Goal: Task Accomplishment & Management: Manage account settings

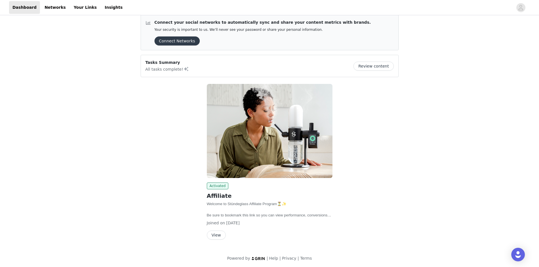
scroll to position [8, 0]
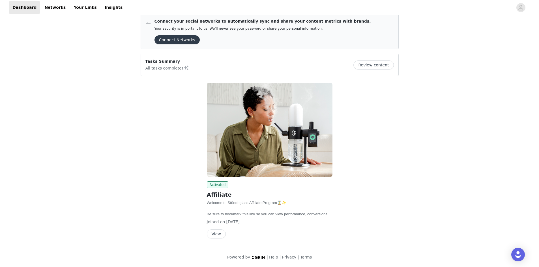
click at [212, 236] on button "View" at bounding box center [216, 234] width 19 height 9
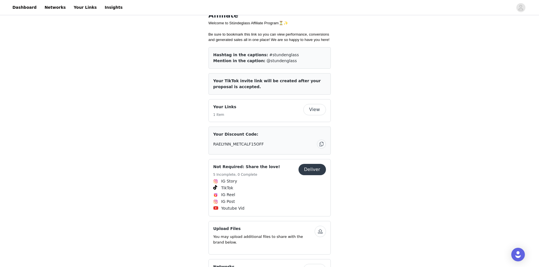
scroll to position [113, 0]
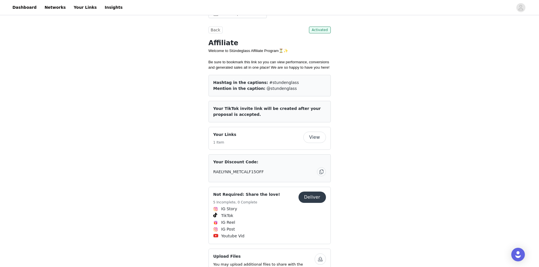
click at [319, 136] on button "View" at bounding box center [314, 137] width 23 height 11
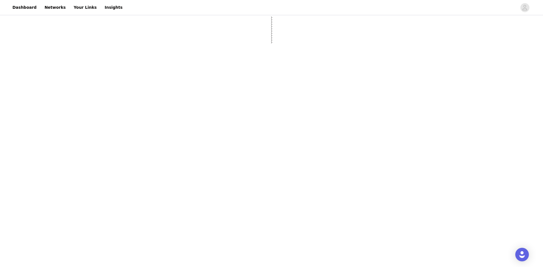
select select "12"
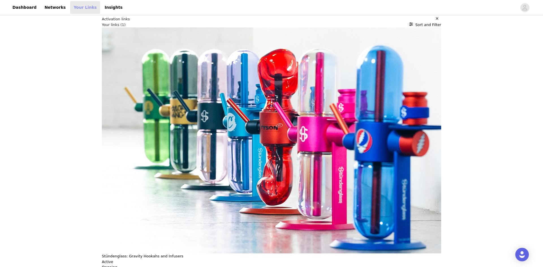
click at [72, 5] on link "Your Links" at bounding box center [85, 7] width 30 height 13
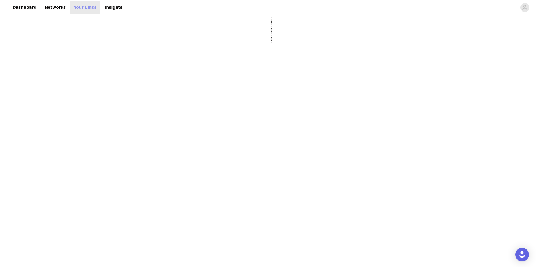
select select "12"
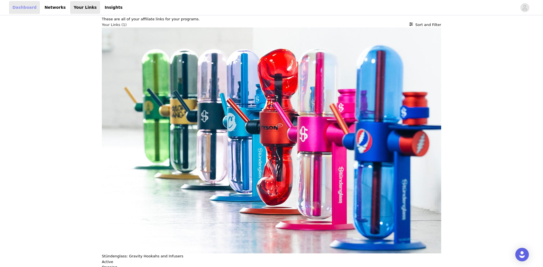
click at [18, 5] on link "Dashboard" at bounding box center [24, 7] width 31 height 13
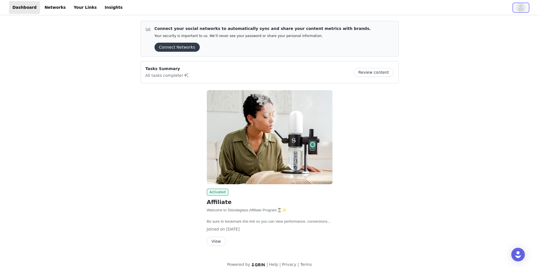
click at [519, 8] on icon "avatar" at bounding box center [520, 7] width 5 height 9
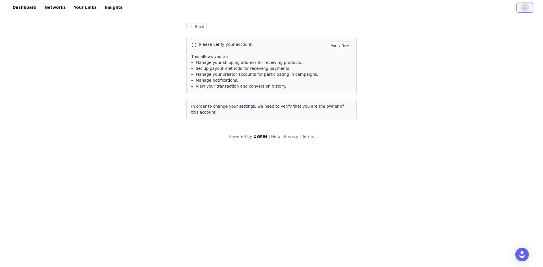
click at [526, 10] on icon "avatar" at bounding box center [524, 7] width 5 height 9
click at [343, 40] on div "Please verify your account. Verify Now This allows you to: Manage your shipping…" at bounding box center [271, 65] width 170 height 57
click at [340, 44] on button "Verify Now" at bounding box center [340, 46] width 24 height 8
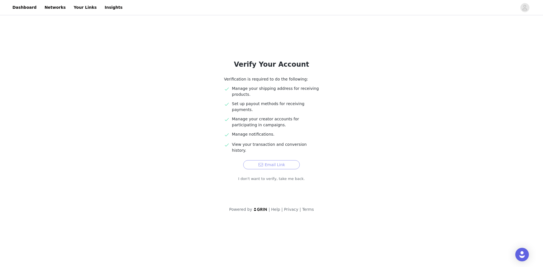
click at [284, 160] on button "Email Link" at bounding box center [271, 164] width 57 height 9
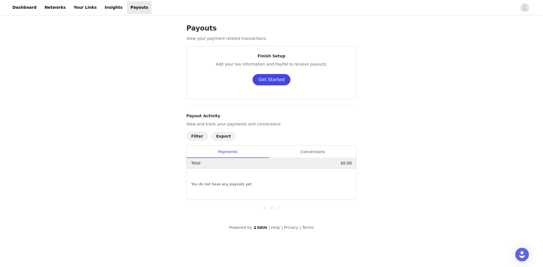
click at [275, 80] on button "Get Started" at bounding box center [272, 79] width 38 height 11
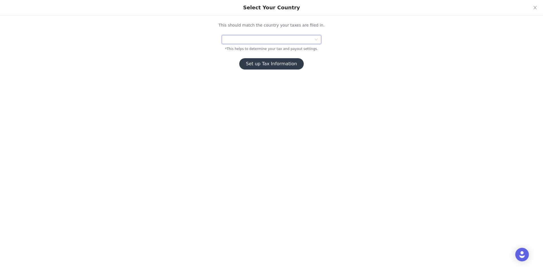
click at [254, 39] on div at bounding box center [269, 39] width 89 height 8
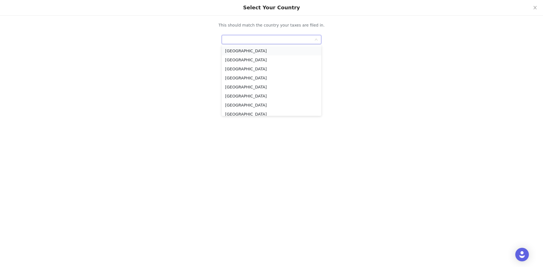
click at [253, 51] on li "United States" at bounding box center [272, 50] width 100 height 9
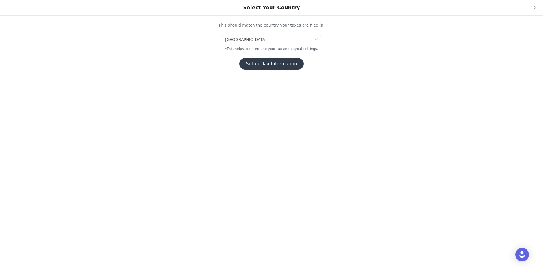
click at [259, 65] on button "Set up Tax Information" at bounding box center [271, 63] width 65 height 11
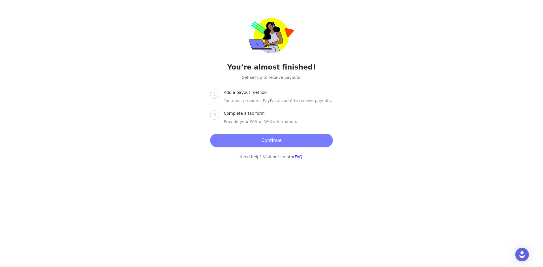
click at [263, 141] on button "Continue" at bounding box center [271, 141] width 122 height 14
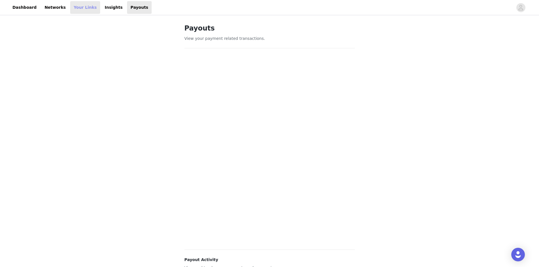
click at [70, 7] on link "Your Links" at bounding box center [85, 7] width 30 height 13
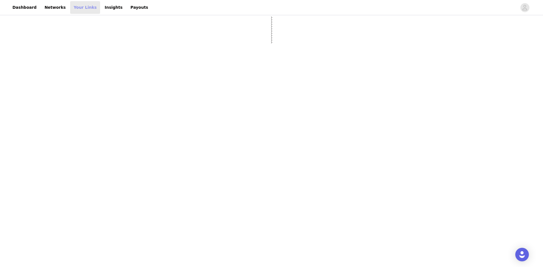
select select "12"
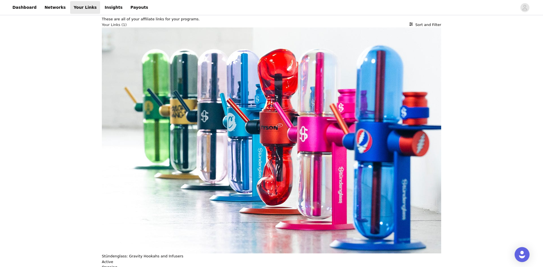
click at [523, 256] on img "Open Intercom Messenger" at bounding box center [522, 254] width 7 height 7
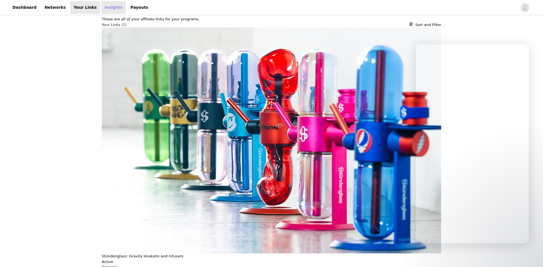
click at [101, 11] on link "Insights" at bounding box center [113, 7] width 25 height 13
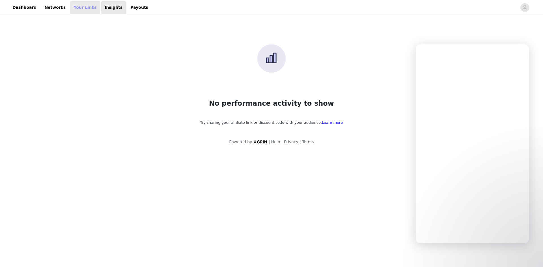
click at [74, 8] on link "Your Links" at bounding box center [85, 7] width 30 height 13
select select "12"
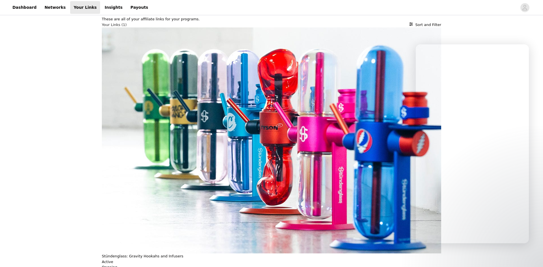
click at [166, 254] on p "Stündenglass: Gravity Hookahs and Infusers" at bounding box center [142, 257] width 81 height 6
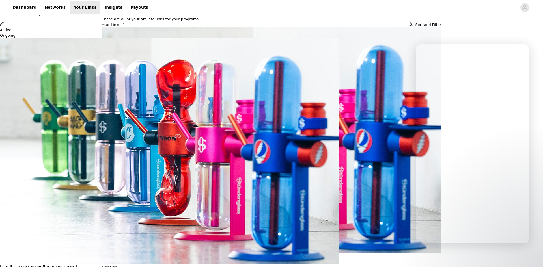
drag, startPoint x: 430, startPoint y: 7, endPoint x: 370, endPoint y: 20, distance: 61.3
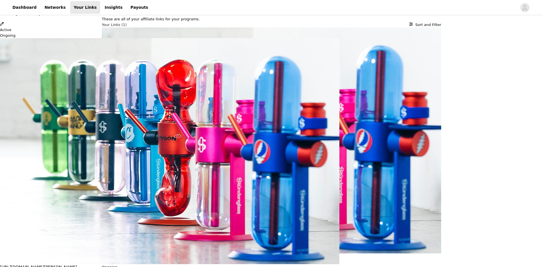
click at [446, 265] on p "[URL][DOMAIN_NAME][PERSON_NAME]" at bounding box center [271, 268] width 543 height 6
click at [4, 26] on icon "button" at bounding box center [2, 24] width 4 height 4
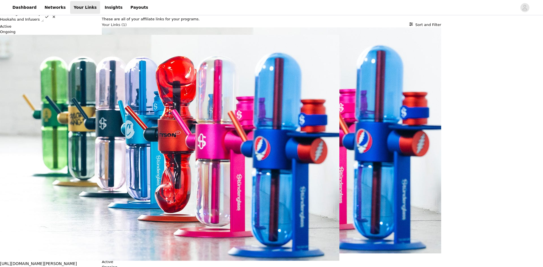
click at [454, 261] on p "[URL][DOMAIN_NAME][PERSON_NAME]" at bounding box center [271, 264] width 543 height 6
click at [56, 19] on icon "button" at bounding box center [54, 17] width 4 height 4
